Goal: Transaction & Acquisition: Purchase product/service

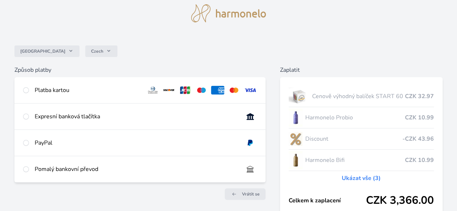
scroll to position [36, 0]
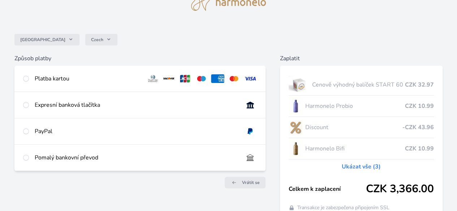
click at [104, 79] on div "Platba kartou" at bounding box center [139, 79] width 251 height 26
radio input "true"
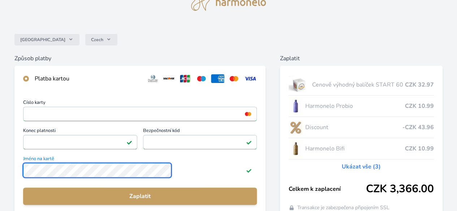
click at [69, 177] on div "Česko Czech Způsob platby Platba kartou Číslo karty <p>Your browser does not su…" at bounding box center [228, 151] width 457 height 375
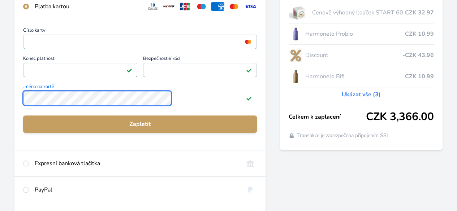
scroll to position [144, 0]
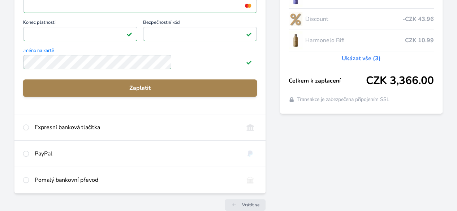
click at [209, 92] on span "Zaplatit" at bounding box center [140, 88] width 222 height 9
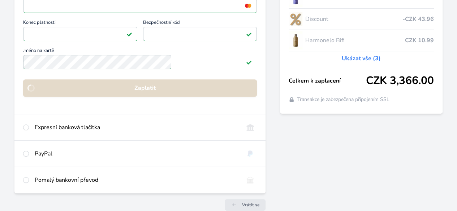
scroll to position [108, 0]
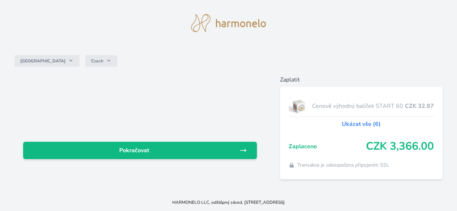
scroll to position [36, 0]
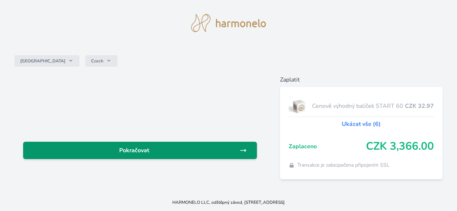
click at [223, 146] on span "Pokračovat" at bounding box center [134, 150] width 210 height 9
